Goal: Use online tool/utility: Utilize a website feature to perform a specific function

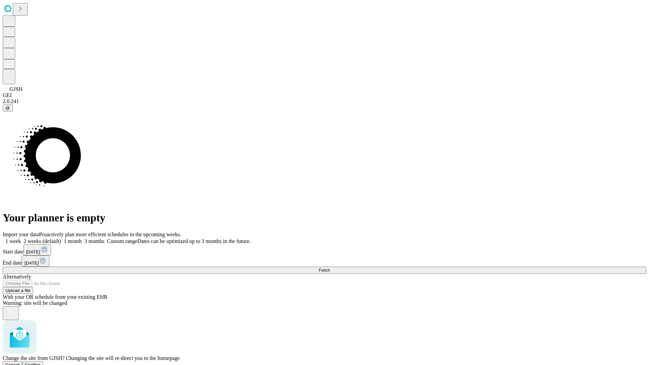
click at [41, 363] on span "Confirm" at bounding box center [33, 365] width 16 height 5
click at [82, 238] on label "1 month" at bounding box center [71, 241] width 21 height 6
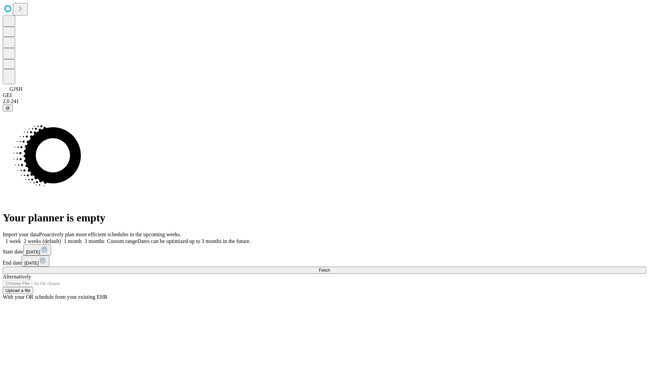
click at [330, 268] on span "Fetch" at bounding box center [324, 270] width 11 height 5
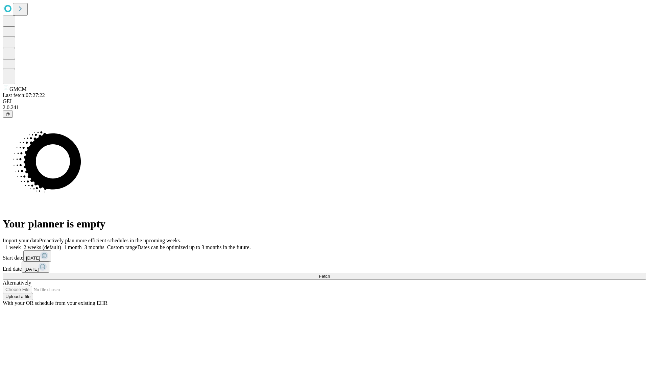
click at [330, 274] on span "Fetch" at bounding box center [324, 276] width 11 height 5
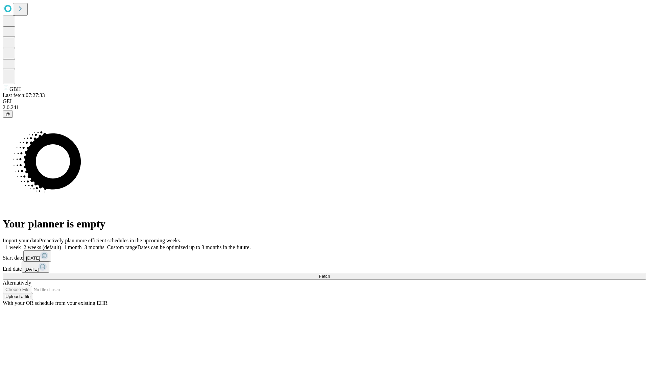
click at [82, 245] on label "1 month" at bounding box center [71, 248] width 21 height 6
click at [330, 274] on span "Fetch" at bounding box center [324, 276] width 11 height 5
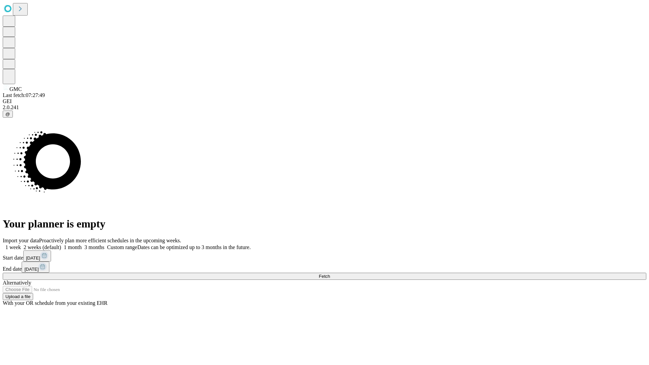
click at [82, 245] on label "1 month" at bounding box center [71, 248] width 21 height 6
click at [330, 274] on span "Fetch" at bounding box center [324, 276] width 11 height 5
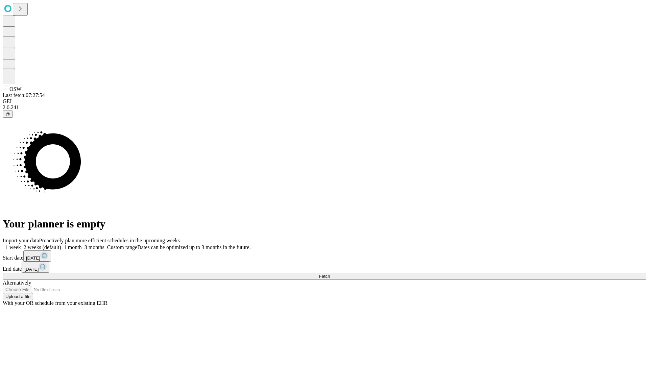
click at [330, 274] on span "Fetch" at bounding box center [324, 276] width 11 height 5
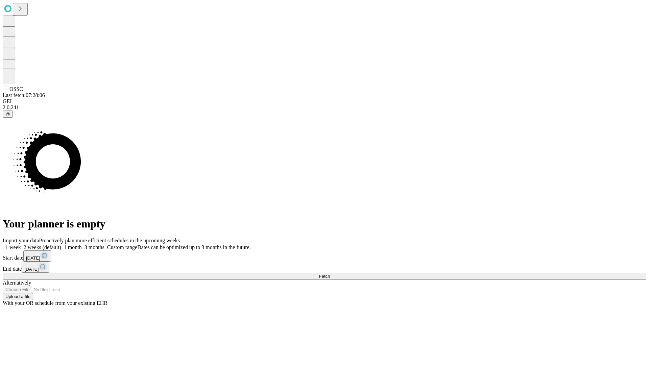
click at [82, 245] on label "1 month" at bounding box center [71, 248] width 21 height 6
click at [330, 274] on span "Fetch" at bounding box center [324, 276] width 11 height 5
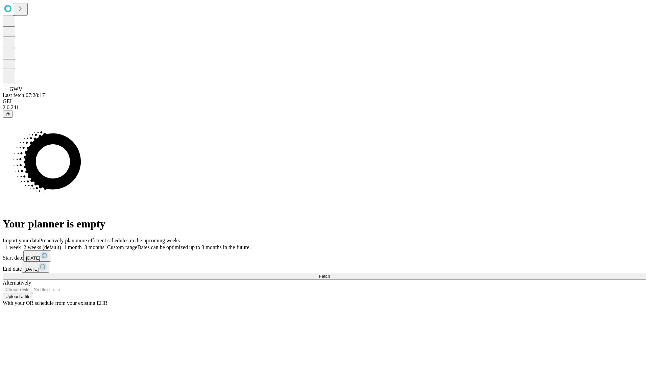
click at [82, 245] on label "1 month" at bounding box center [71, 248] width 21 height 6
click at [330, 274] on span "Fetch" at bounding box center [324, 276] width 11 height 5
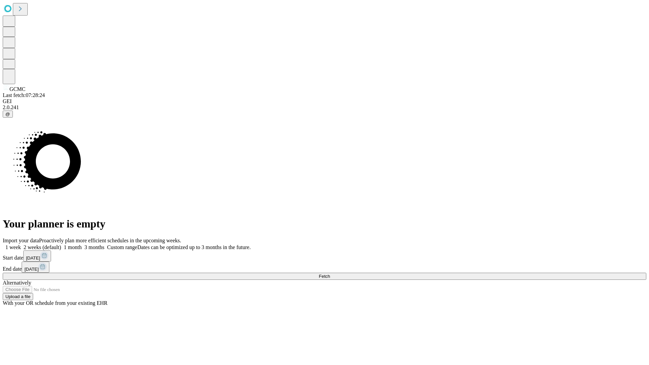
click at [330, 274] on span "Fetch" at bounding box center [324, 276] width 11 height 5
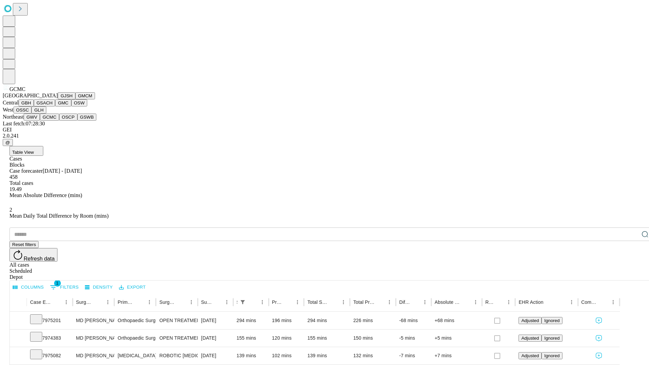
click at [59, 121] on button "OSCP" at bounding box center [68, 117] width 18 height 7
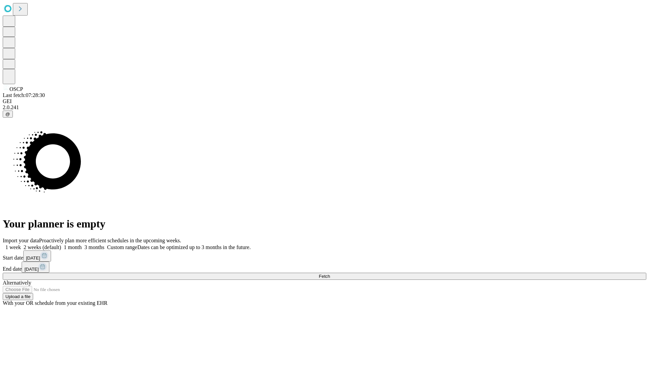
click at [330, 274] on span "Fetch" at bounding box center [324, 276] width 11 height 5
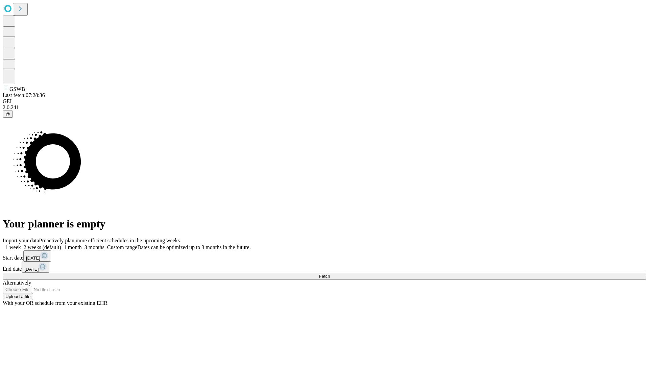
click at [82, 245] on label "1 month" at bounding box center [71, 248] width 21 height 6
click at [330, 274] on span "Fetch" at bounding box center [324, 276] width 11 height 5
